Goal: Transaction & Acquisition: Purchase product/service

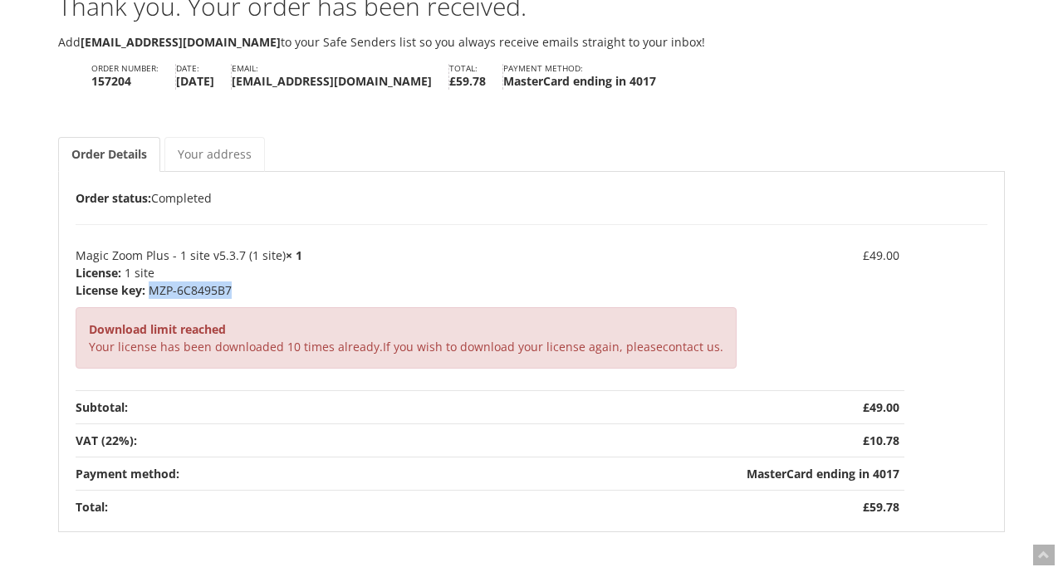
drag, startPoint x: 152, startPoint y: 288, endPoint x: 268, endPoint y: 291, distance: 116.3
click at [268, 291] on p "MZP-6C8495B7" at bounding box center [406, 290] width 661 height 17
copy p "MZP-6C8495B7"
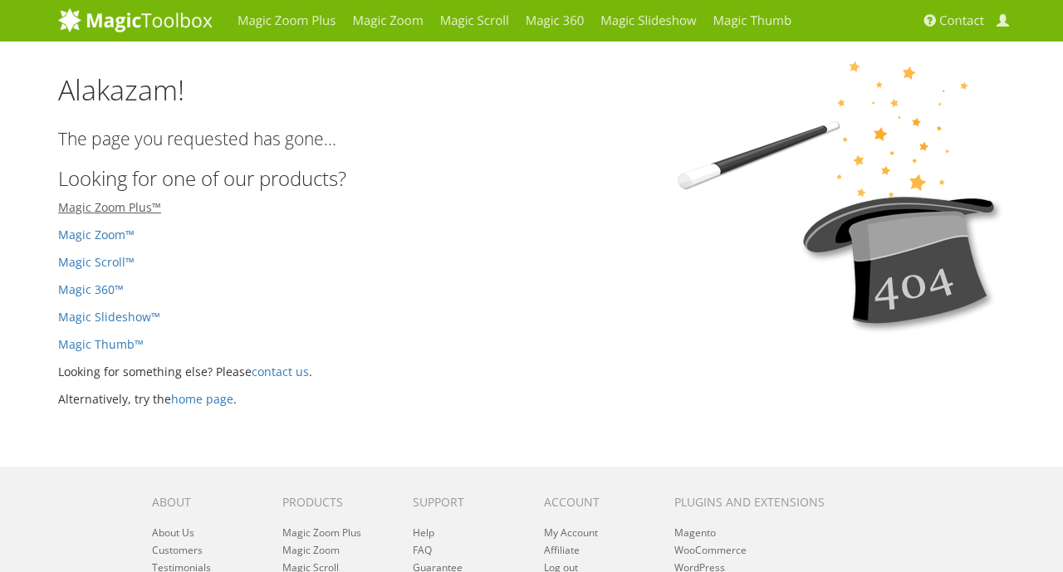
click at [134, 207] on link "Magic Zoom Plus™" at bounding box center [109, 207] width 103 height 16
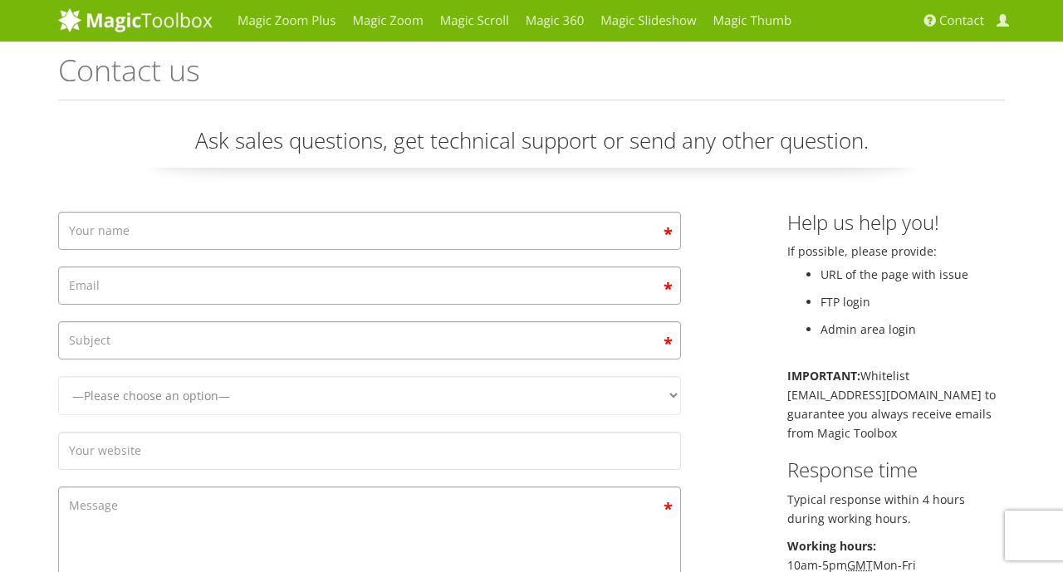
click at [994, 17] on link "My Account" at bounding box center [1005, 21] width 25 height 42
click at [994, 24] on link "My Account" at bounding box center [1005, 21] width 25 height 42
click at [278, 27] on link "Magic Zoom Plus" at bounding box center [286, 21] width 115 height 42
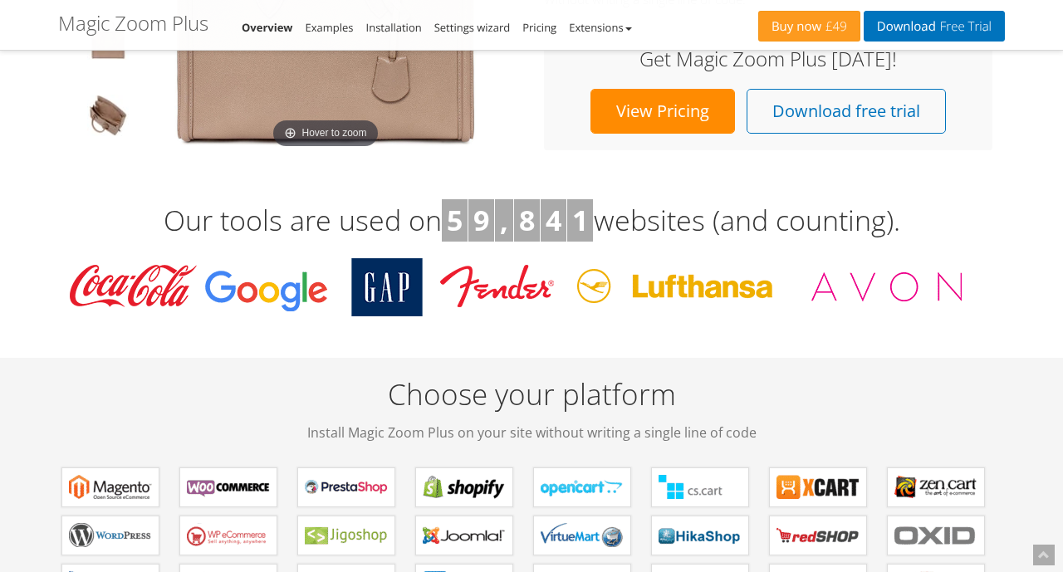
scroll to position [498, 0]
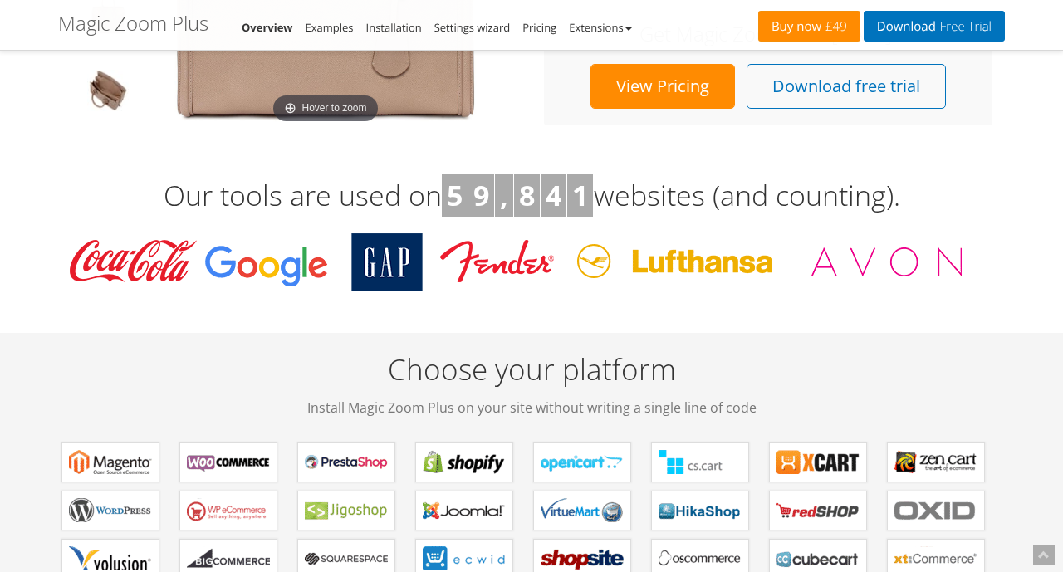
click at [822, 17] on link "Buy now £49" at bounding box center [809, 26] width 102 height 31
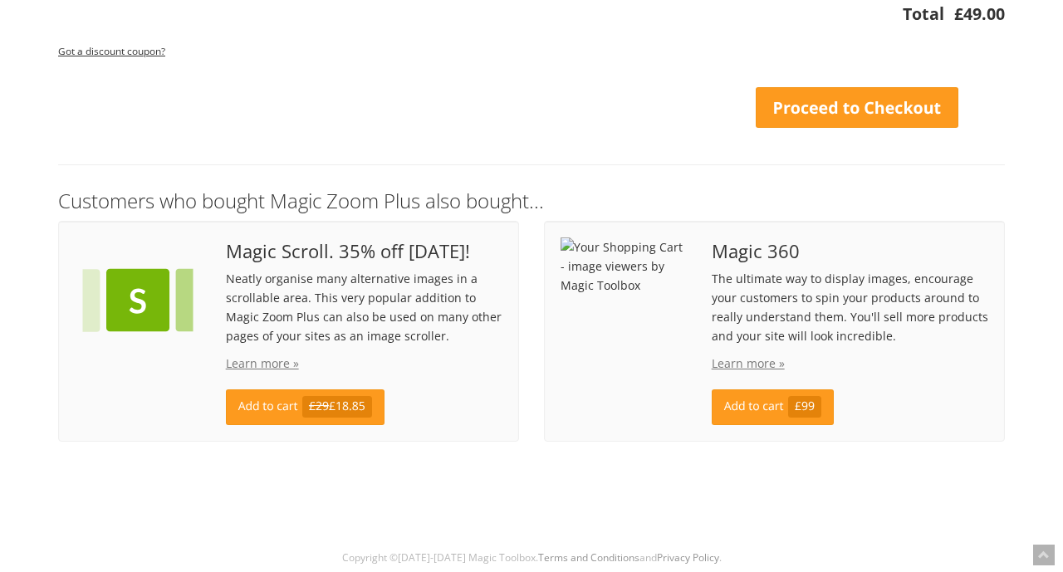
scroll to position [265, 0]
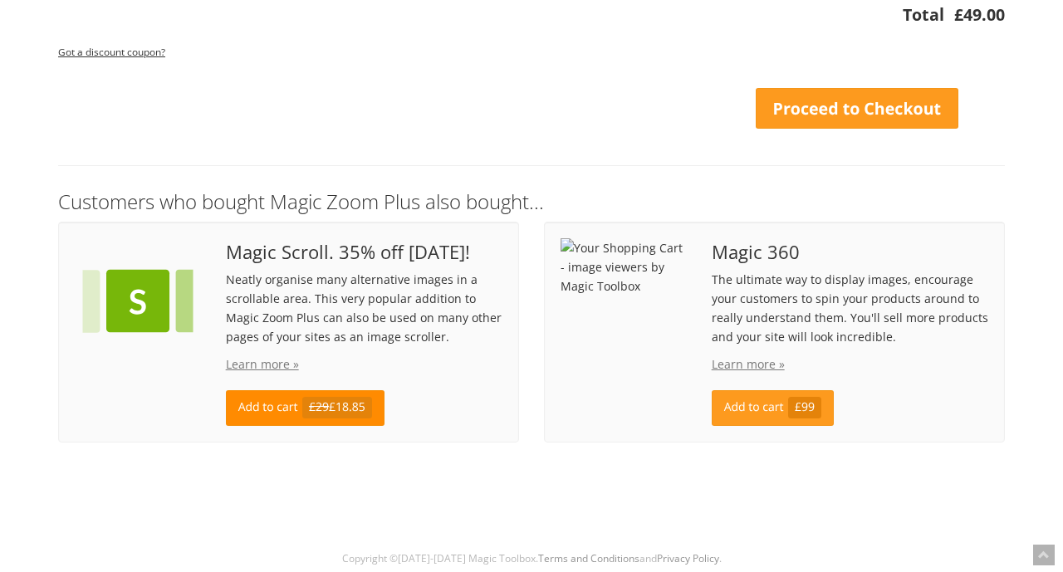
click at [349, 411] on span "£29 £18.85" at bounding box center [337, 408] width 71 height 22
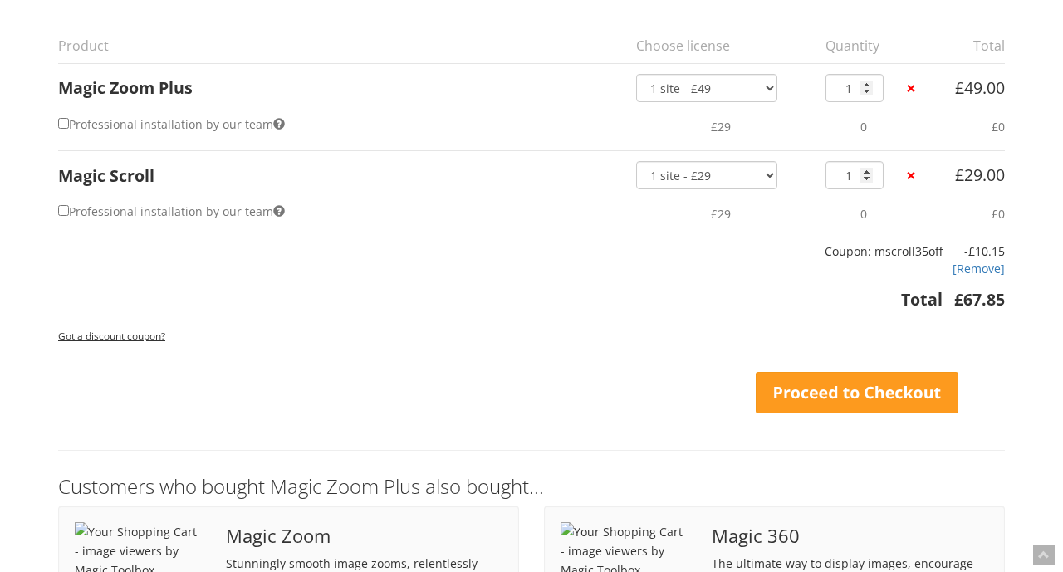
scroll to position [47, 0]
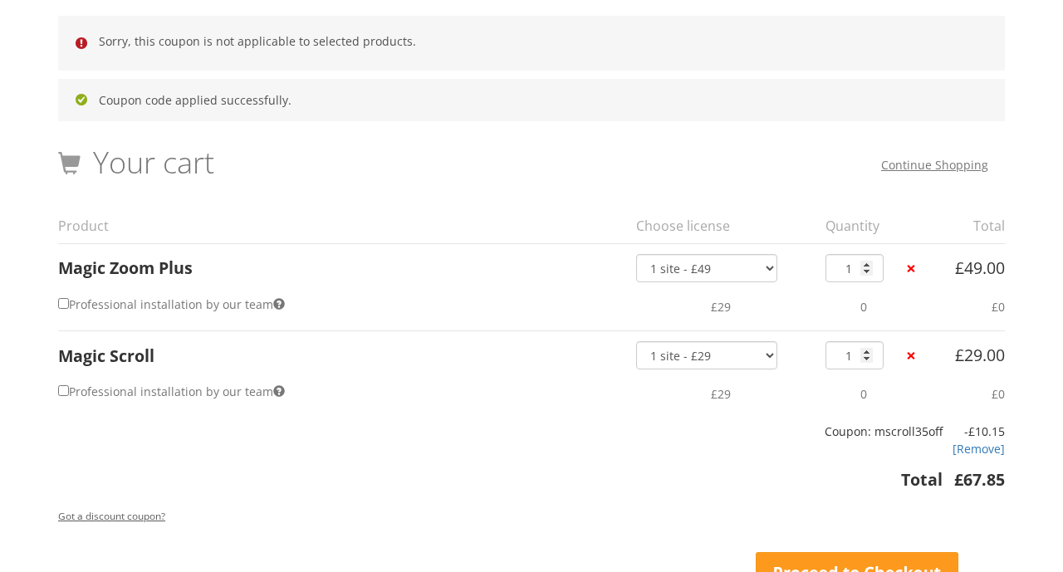
click at [121, 503] on link "Got a discount coupon?" at bounding box center [111, 515] width 107 height 27
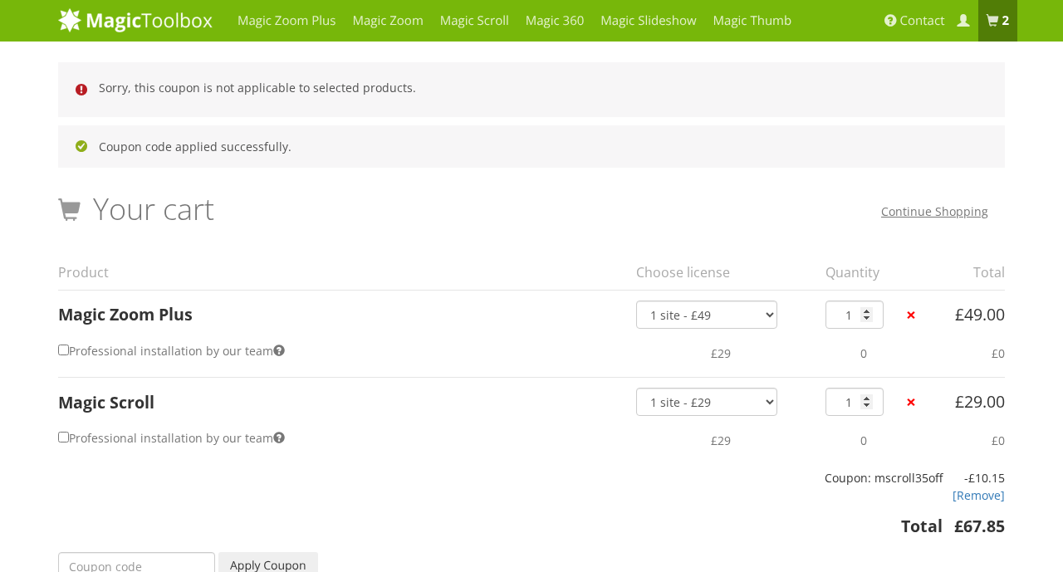
scroll to position [0, 0]
click at [996, 25] on span at bounding box center [993, 21] width 12 height 12
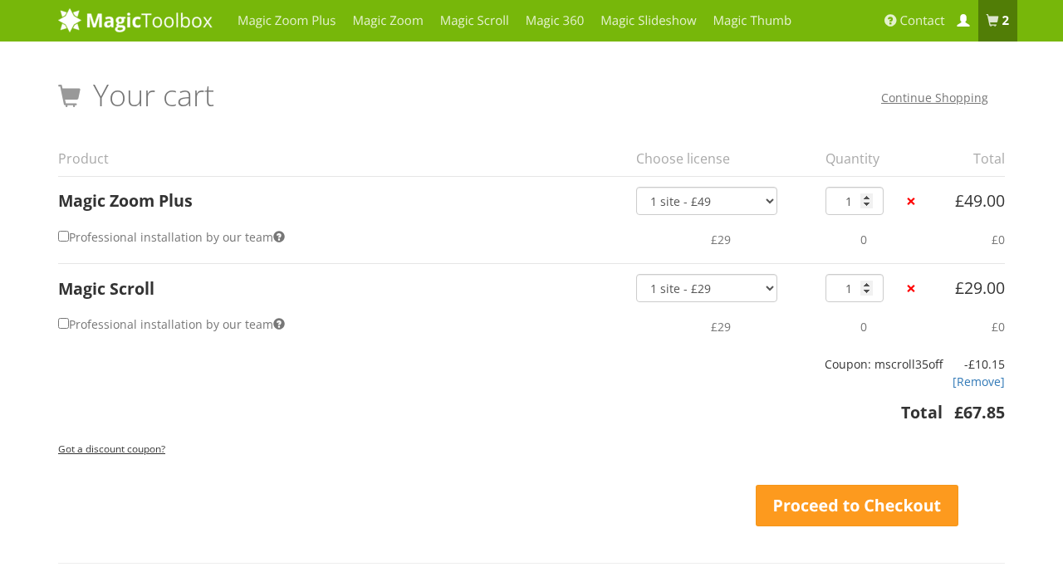
click at [965, 24] on span at bounding box center [963, 21] width 12 height 12
